Goal: Task Accomplishment & Management: Use online tool/utility

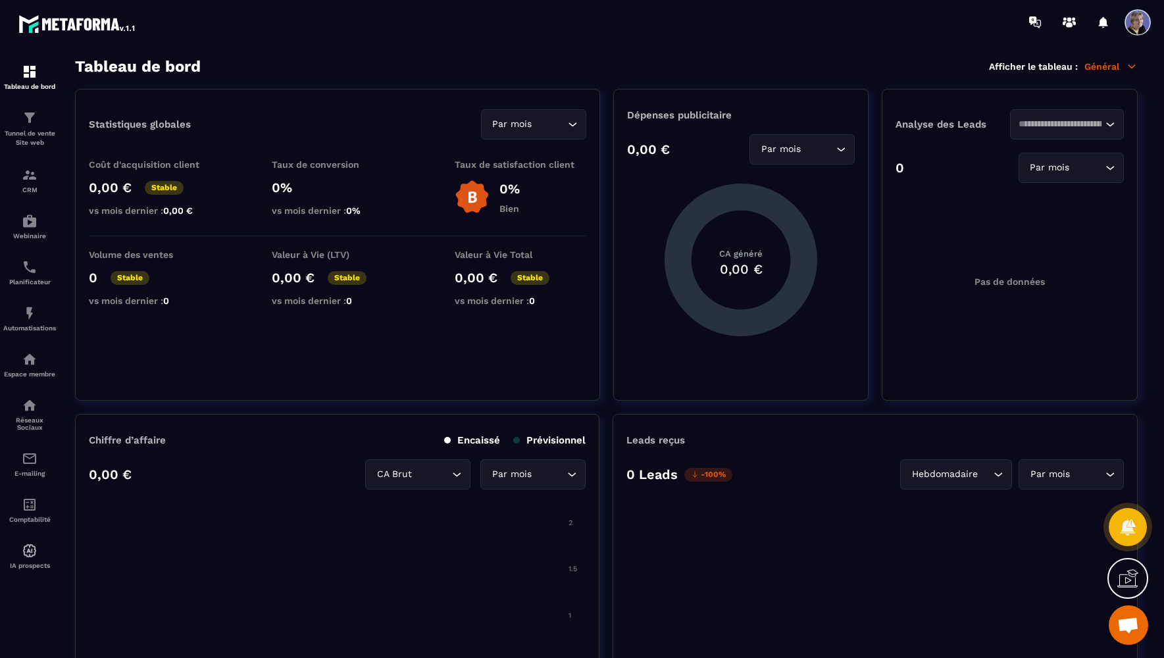
scroll to position [6358, 0]
click at [36, 89] on p "Tableau de bord" at bounding box center [29, 86] width 53 height 7
click at [33, 78] on img at bounding box center [30, 72] width 16 height 16
click at [26, 73] on img at bounding box center [30, 72] width 16 height 16
click at [33, 128] on div "Tunnel de vente Site web" at bounding box center [29, 129] width 53 height 38
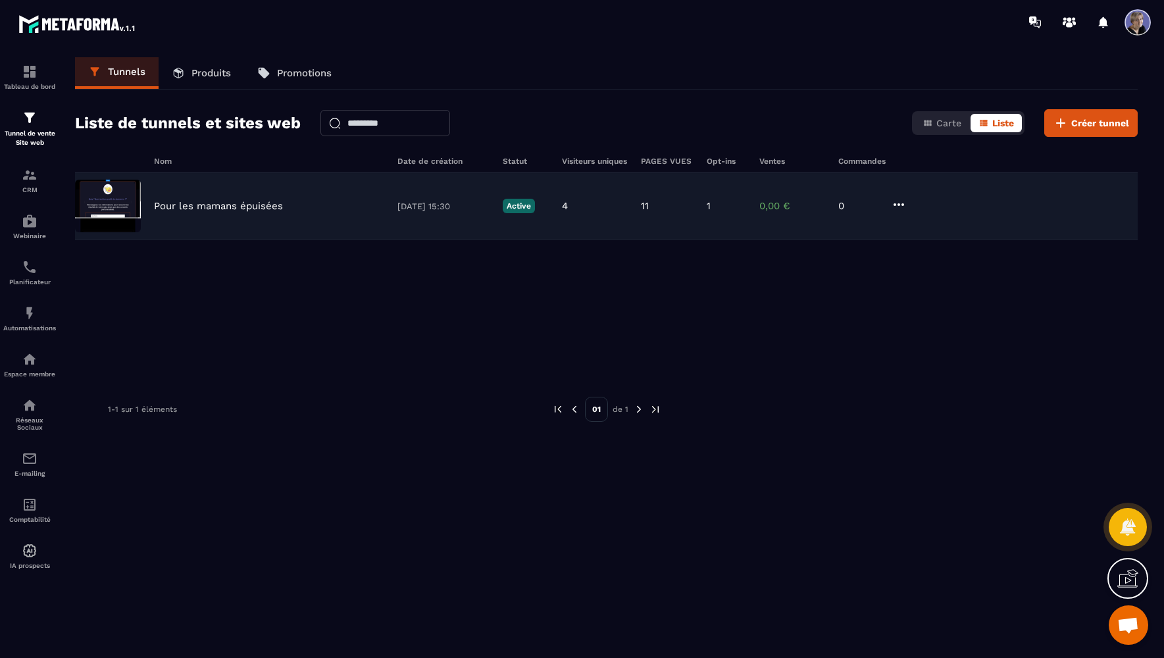
click at [219, 203] on p "Pour les mamans épuisées" at bounding box center [218, 206] width 129 height 12
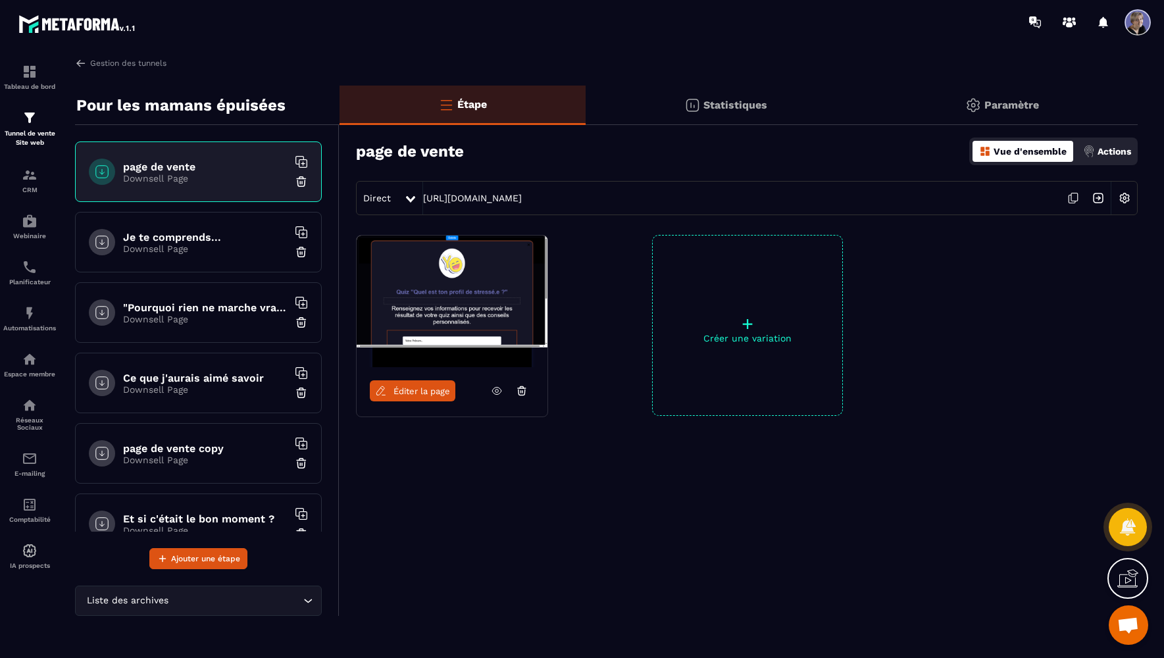
click at [413, 390] on span "Éditer la page" at bounding box center [421, 391] width 57 height 10
